Goal: Information Seeking & Learning: Learn about a topic

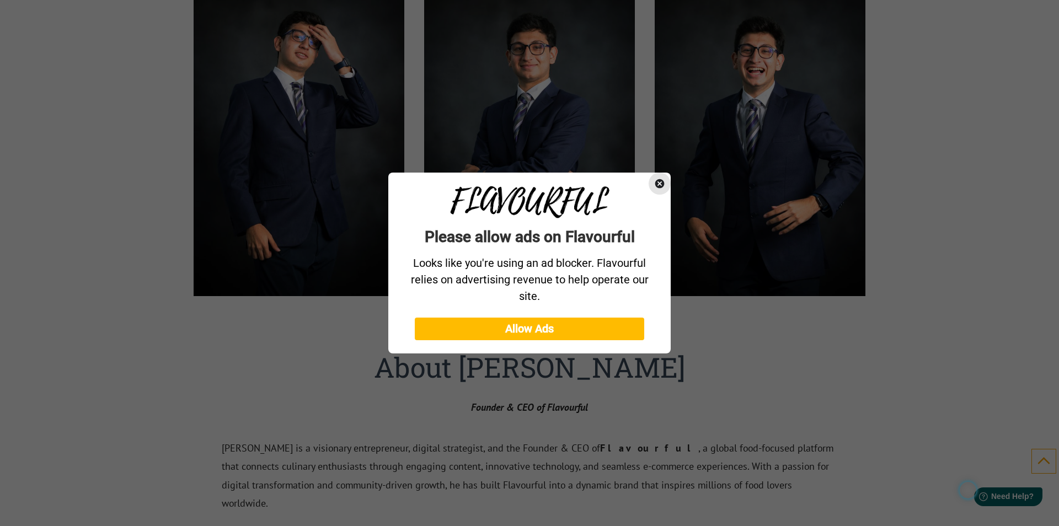
click at [659, 181] on icon "Close" at bounding box center [659, 183] width 9 height 9
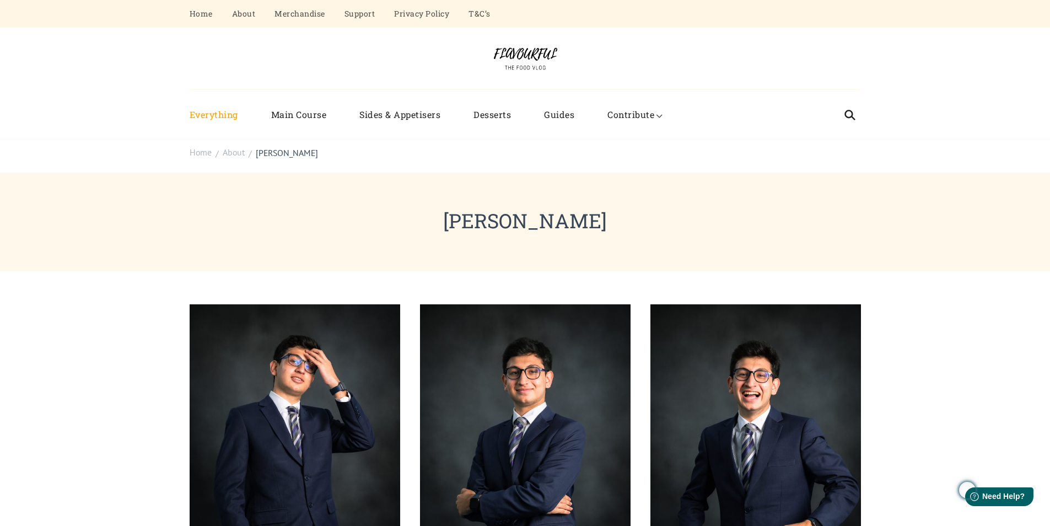
click at [205, 114] on link "Everything" at bounding box center [222, 115] width 65 height 28
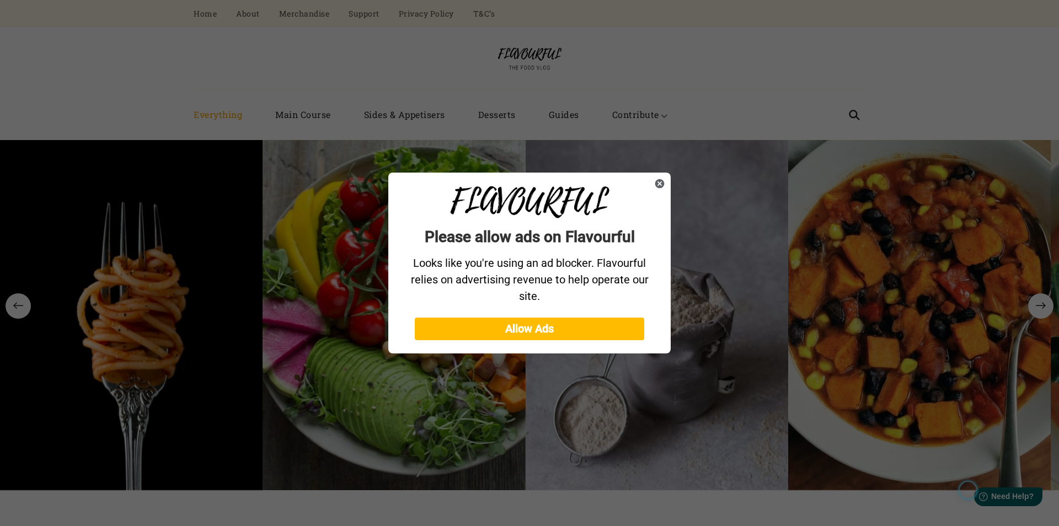
click at [304, 116] on div at bounding box center [529, 263] width 1059 height 526
click at [659, 182] on icon "Close" at bounding box center [659, 183] width 9 height 9
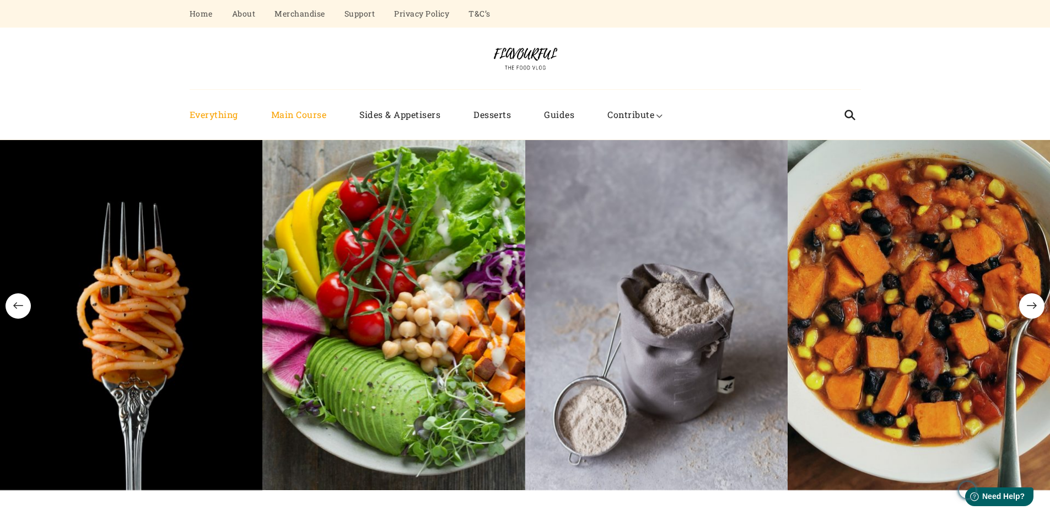
click at [304, 117] on link "Main Course" at bounding box center [299, 115] width 89 height 28
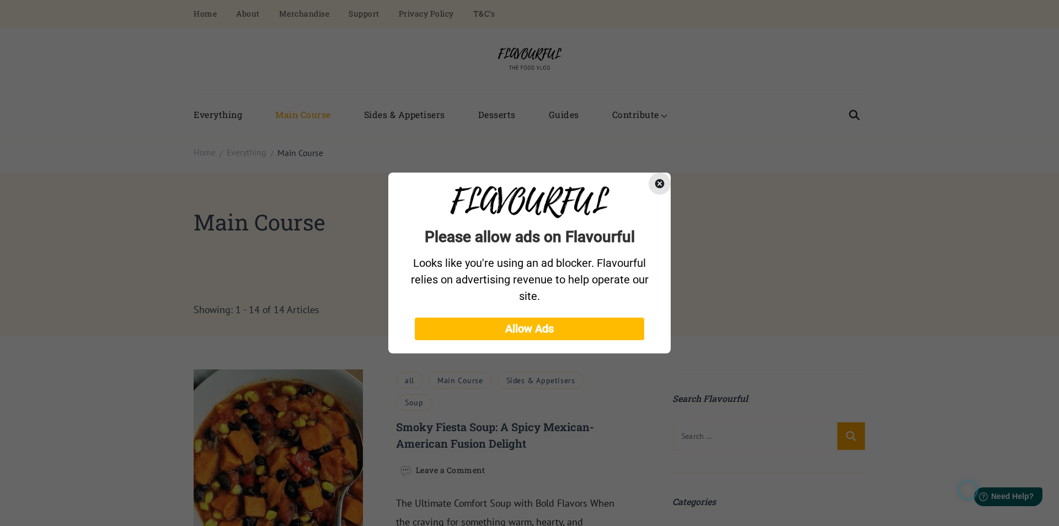
click at [658, 183] on icon "Close" at bounding box center [659, 183] width 11 height 11
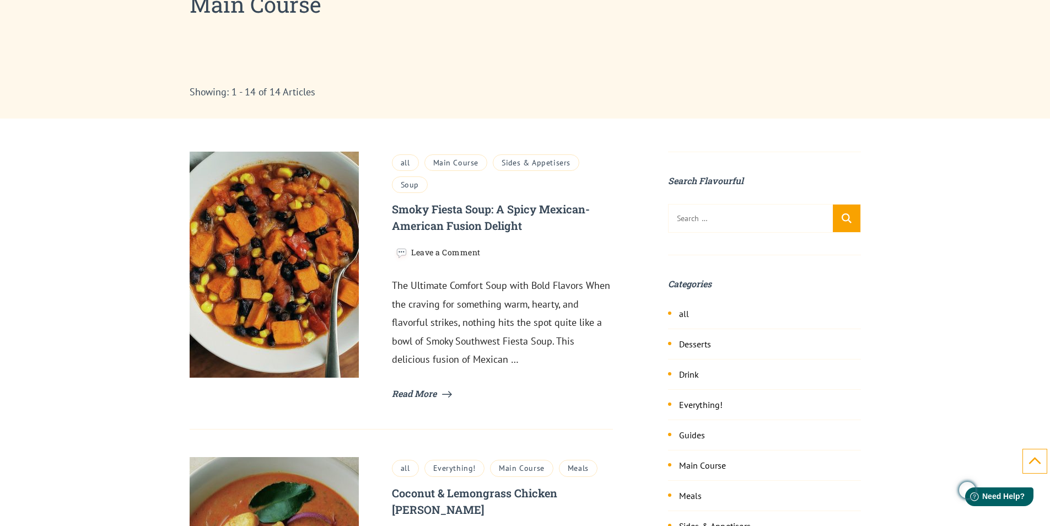
scroll to position [219, 0]
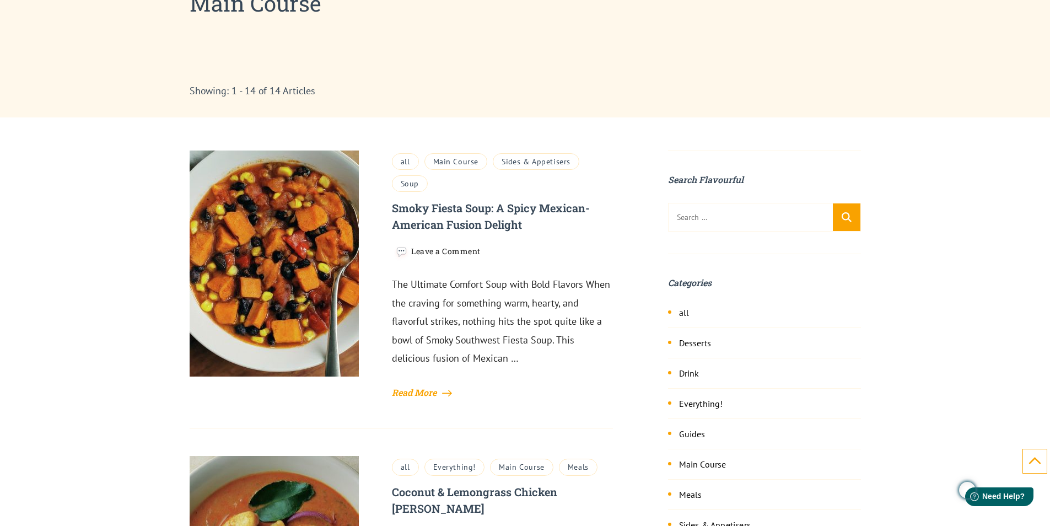
click at [430, 389] on link "Read More" at bounding box center [422, 392] width 60 height 17
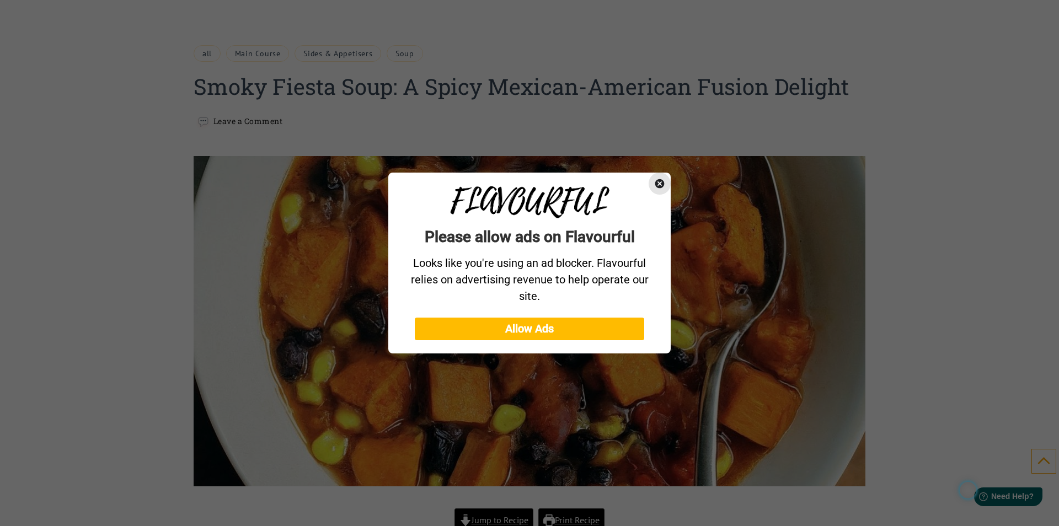
click at [658, 183] on icon "Close" at bounding box center [659, 183] width 11 height 11
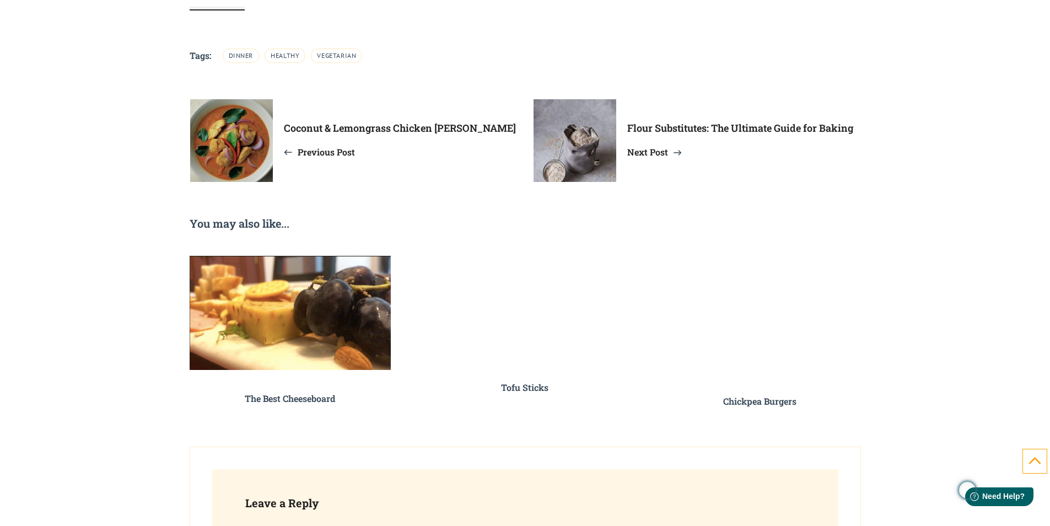
scroll to position [2513, 0]
